Goal: Task Accomplishment & Management: Use online tool/utility

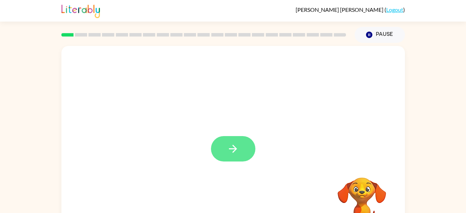
click at [225, 152] on button "button" at bounding box center [233, 148] width 44 height 25
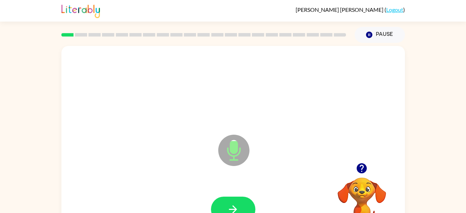
click at [241, 150] on icon at bounding box center [233, 149] width 31 height 31
click at [235, 145] on icon "Microphone The Microphone is here when it is your turn to talk" at bounding box center [269, 159] width 104 height 52
click at [235, 203] on icon "button" at bounding box center [233, 209] width 12 height 12
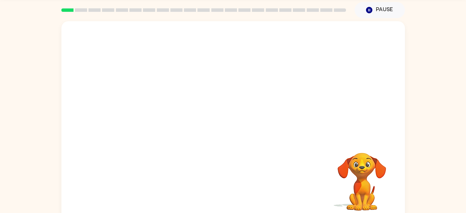
scroll to position [32, 0]
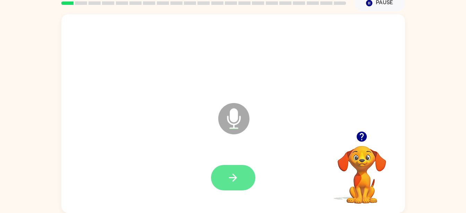
click at [235, 187] on button "button" at bounding box center [233, 177] width 44 height 25
click at [233, 175] on icon "button" at bounding box center [233, 177] width 8 height 8
click at [238, 182] on icon "button" at bounding box center [233, 177] width 12 height 12
click at [241, 166] on button "button" at bounding box center [233, 177] width 44 height 25
click at [226, 171] on button "button" at bounding box center [233, 177] width 44 height 25
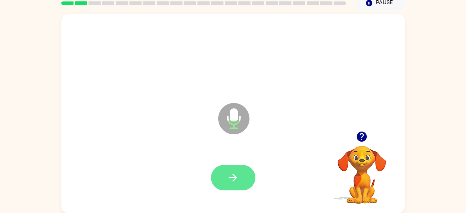
click at [222, 168] on button "button" at bounding box center [233, 177] width 44 height 25
click at [237, 178] on icon "button" at bounding box center [233, 177] width 12 height 12
click at [235, 171] on button "button" at bounding box center [233, 177] width 44 height 25
click at [229, 177] on icon "button" at bounding box center [233, 177] width 12 height 12
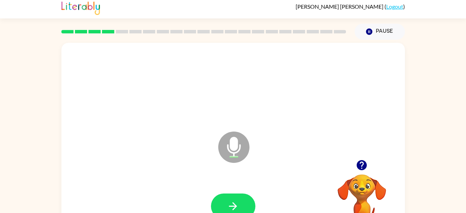
scroll to position [0, 0]
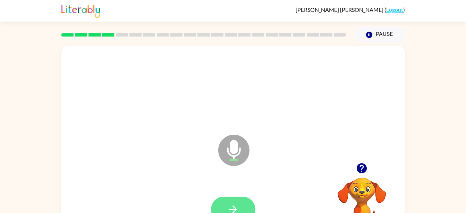
click at [229, 207] on icon "button" at bounding box center [233, 209] width 12 height 12
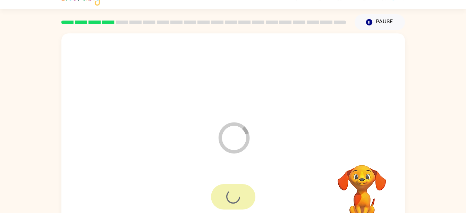
scroll to position [32, 0]
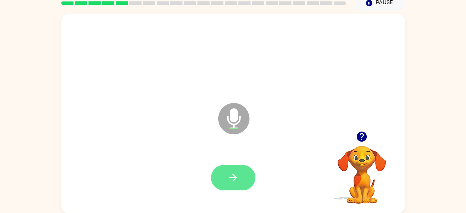
click at [237, 177] on icon "button" at bounding box center [233, 177] width 8 height 8
click at [237, 171] on icon "button" at bounding box center [233, 177] width 12 height 12
click at [240, 178] on button "button" at bounding box center [233, 177] width 44 height 25
click at [236, 172] on icon "button" at bounding box center [233, 177] width 12 height 12
click at [241, 175] on button "button" at bounding box center [233, 177] width 44 height 25
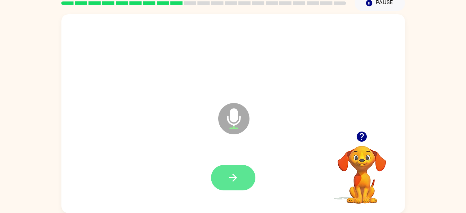
click at [237, 166] on button "button" at bounding box center [233, 177] width 44 height 25
click at [235, 173] on icon "button" at bounding box center [233, 177] width 12 height 12
click at [239, 169] on button "button" at bounding box center [233, 177] width 44 height 25
click at [236, 174] on icon "button" at bounding box center [233, 177] width 12 height 12
click at [241, 171] on button "button" at bounding box center [233, 177] width 44 height 25
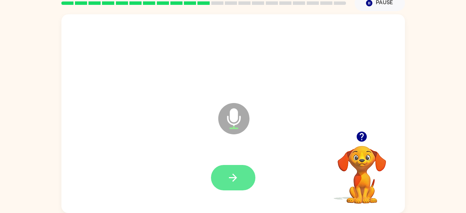
click at [231, 178] on icon "button" at bounding box center [233, 177] width 12 height 12
click at [236, 174] on icon "button" at bounding box center [233, 177] width 12 height 12
click at [231, 165] on button "button" at bounding box center [233, 177] width 44 height 25
click at [242, 174] on button "button" at bounding box center [233, 177] width 44 height 25
click at [234, 171] on button "button" at bounding box center [233, 177] width 44 height 25
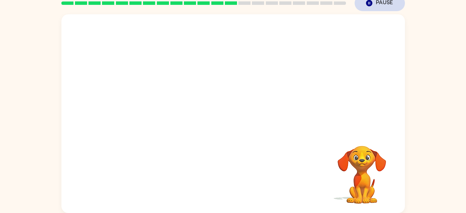
click at [366, 8] on button "Pause Pause" at bounding box center [380, 3] width 50 height 16
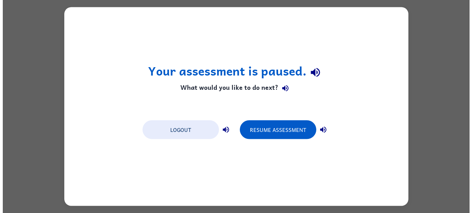
scroll to position [0, 0]
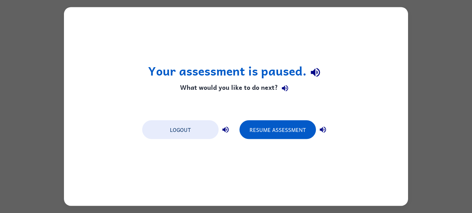
click at [397, 18] on div "Your assessment is paused. What would you like to do next? Logout Resume Assess…" at bounding box center [236, 106] width 344 height 198
click at [190, 123] on button "Logout" at bounding box center [180, 129] width 76 height 19
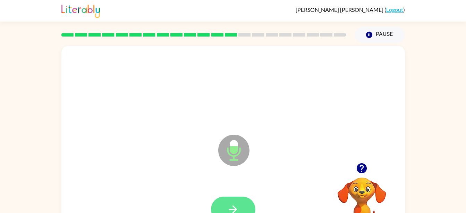
click at [240, 202] on button "button" at bounding box center [233, 208] width 44 height 25
click at [240, 201] on button "button" at bounding box center [233, 208] width 44 height 25
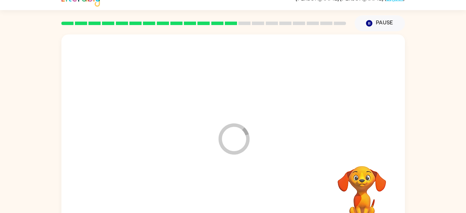
scroll to position [32, 0]
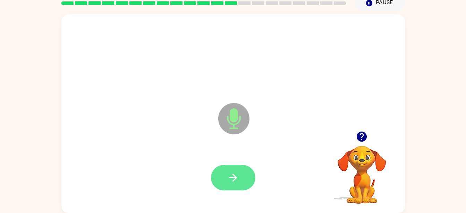
click at [236, 179] on icon "button" at bounding box center [233, 177] width 8 height 8
click at [238, 185] on button "button" at bounding box center [233, 177] width 44 height 25
click at [240, 170] on button "button" at bounding box center [233, 177] width 44 height 25
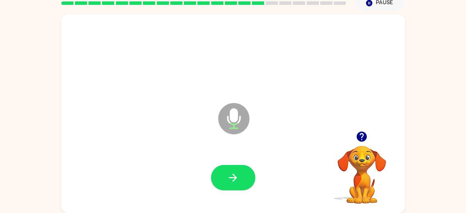
click at [250, 158] on div at bounding box center [233, 177] width 330 height 57
click at [231, 178] on icon "button" at bounding box center [233, 177] width 12 height 12
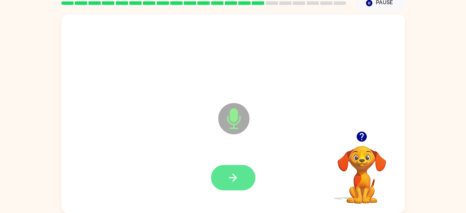
click at [230, 173] on icon "button" at bounding box center [233, 177] width 12 height 12
click at [234, 175] on icon "button" at bounding box center [233, 177] width 8 height 8
click at [238, 178] on icon "button" at bounding box center [233, 177] width 12 height 12
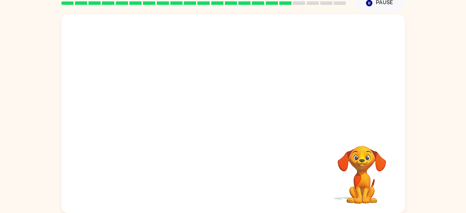
click at [330, 25] on div at bounding box center [233, 72] width 344 height 117
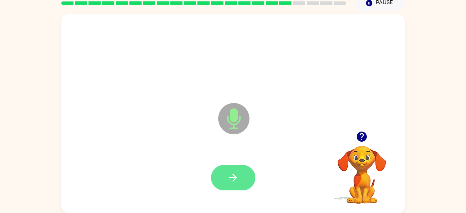
click at [230, 175] on icon "button" at bounding box center [233, 177] width 12 height 12
click at [242, 175] on button "button" at bounding box center [233, 177] width 44 height 25
click at [239, 168] on button "button" at bounding box center [233, 177] width 44 height 25
click at [234, 187] on button "button" at bounding box center [233, 177] width 44 height 25
click at [228, 186] on button "button" at bounding box center [233, 177] width 44 height 25
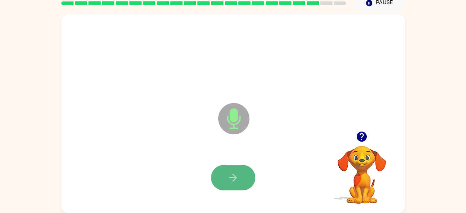
click at [241, 181] on button "button" at bounding box center [233, 177] width 44 height 25
click at [249, 168] on button "button" at bounding box center [233, 177] width 44 height 25
click at [246, 175] on button "button" at bounding box center [233, 177] width 44 height 25
click at [246, 177] on button "button" at bounding box center [233, 177] width 44 height 25
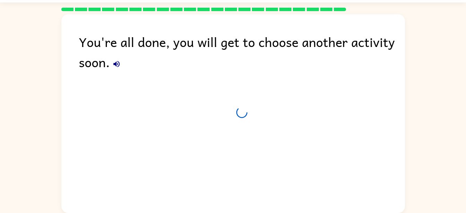
scroll to position [19, 0]
